Goal: Information Seeking & Learning: Stay updated

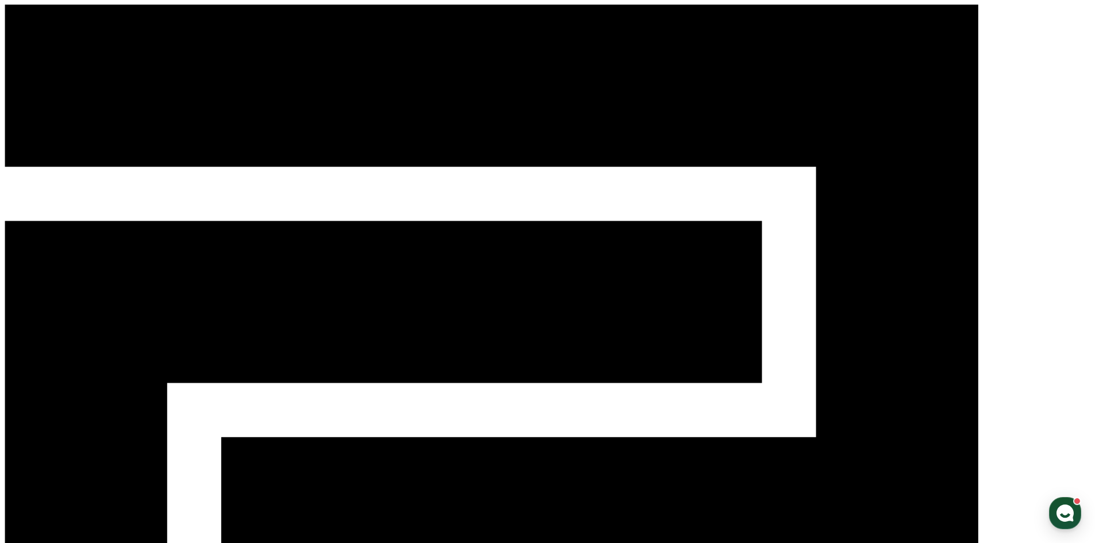
drag, startPoint x: 203, startPoint y: 272, endPoint x: 347, endPoint y: 290, distance: 144.3
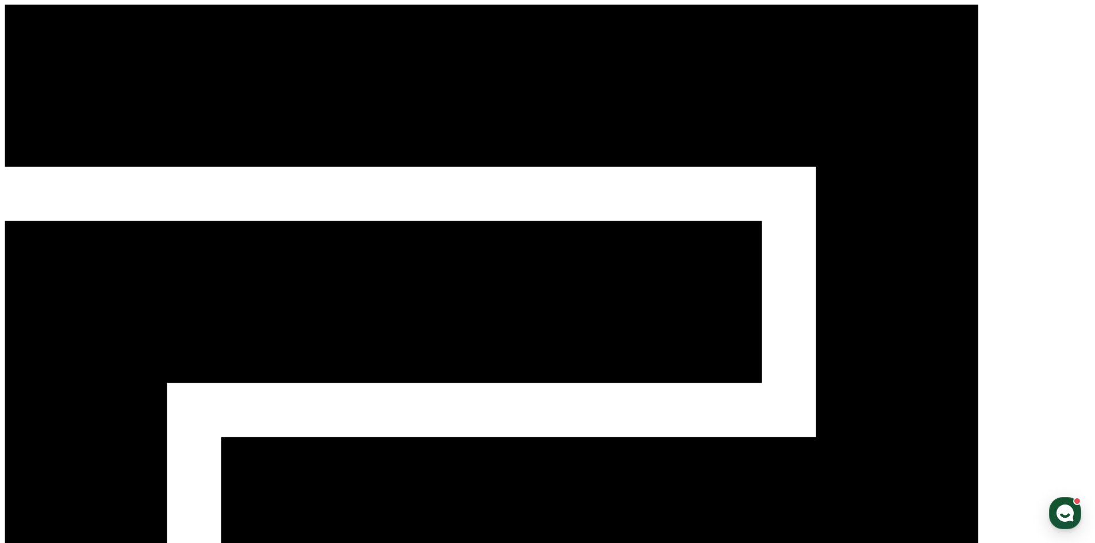
drag, startPoint x: 169, startPoint y: 320, endPoint x: 495, endPoint y: 442, distance: 347.9
drag, startPoint x: 429, startPoint y: 458, endPoint x: 212, endPoint y: 298, distance: 269.8
